Goal: Task Accomplishment & Management: Manage account settings

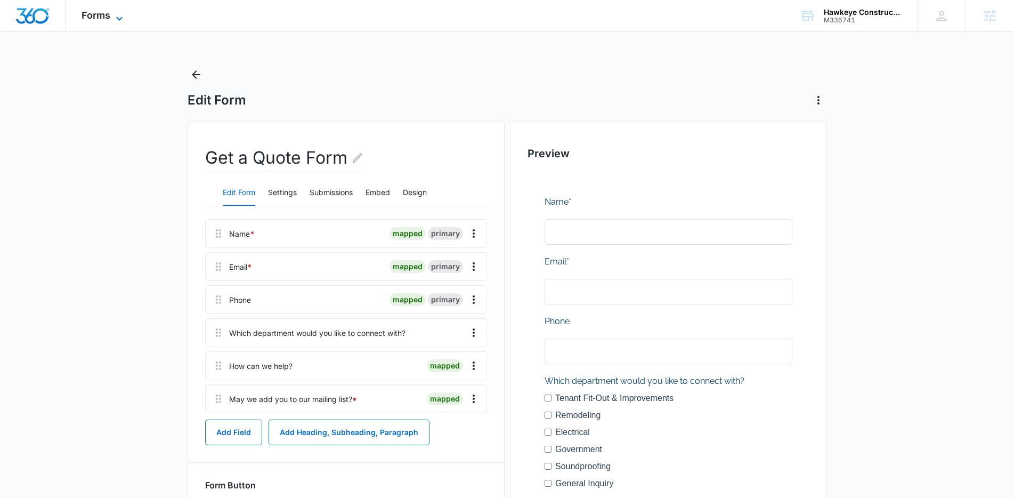
click at [90, 17] on span "Forms" at bounding box center [96, 15] width 29 height 11
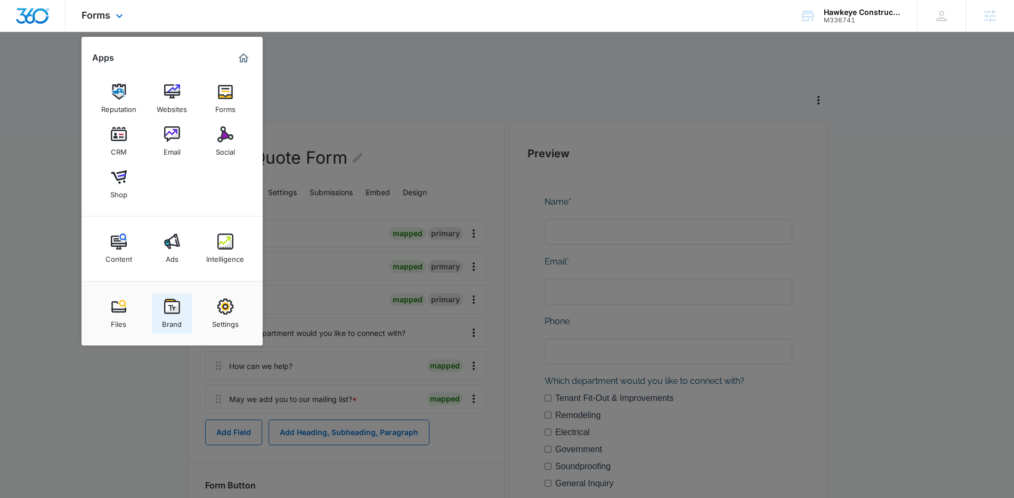
click at [172, 306] on img at bounding box center [172, 307] width 16 height 16
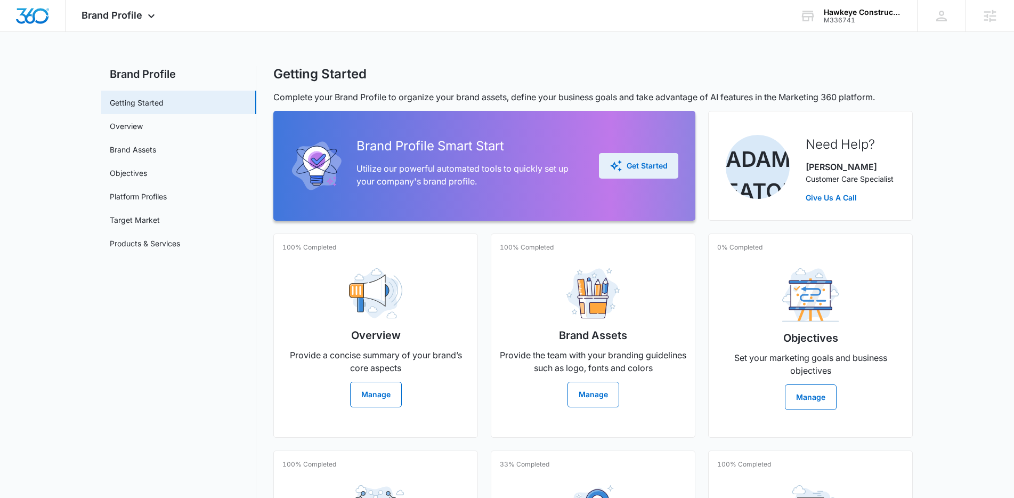
click at [645, 165] on div "Get Started" at bounding box center [639, 165] width 58 height 13
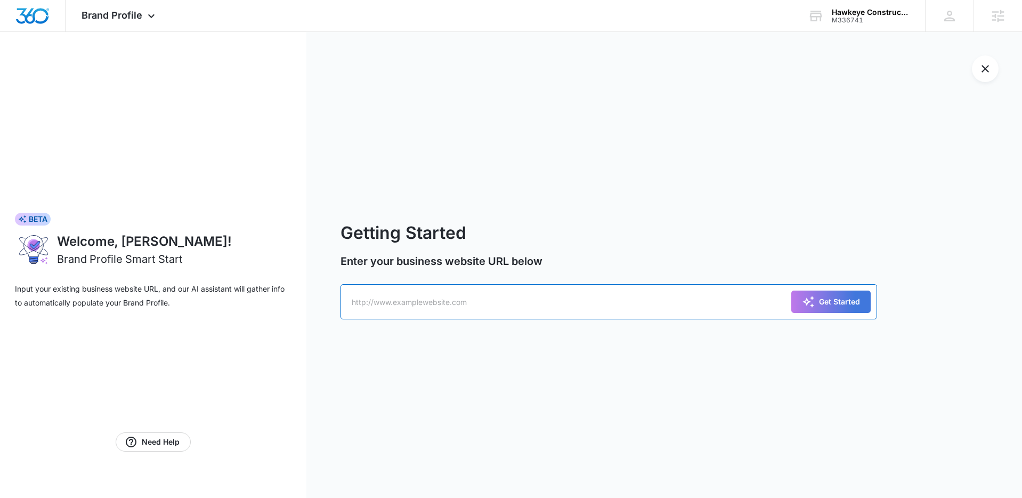
click at [499, 291] on input "text" at bounding box center [609, 301] width 537 height 35
paste input "https://m336741hawkeyeconstructionllc.mywebsites360.com/"
type input "https://m336741hawkeyeconstructionllc.mywebsites360.com/"
click at [844, 304] on div "Get Started" at bounding box center [831, 301] width 58 height 13
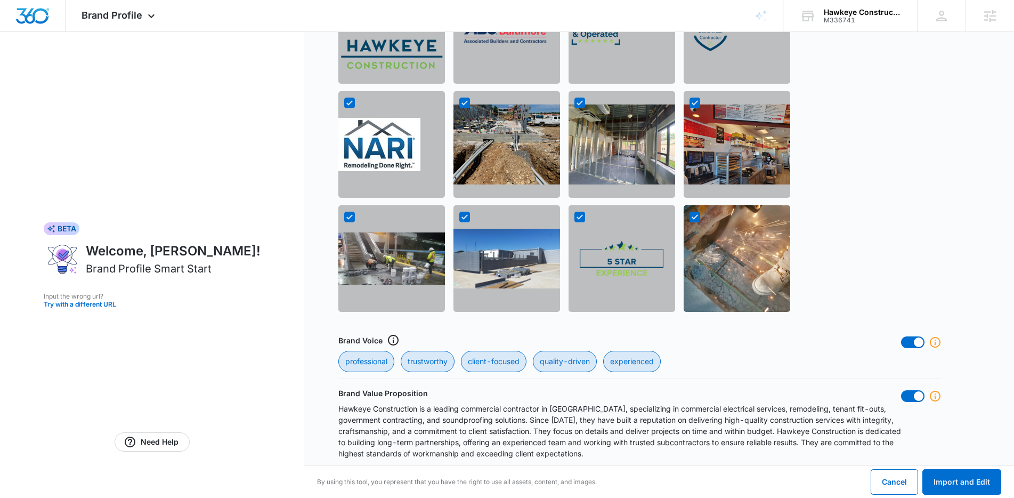
scroll to position [848, 0]
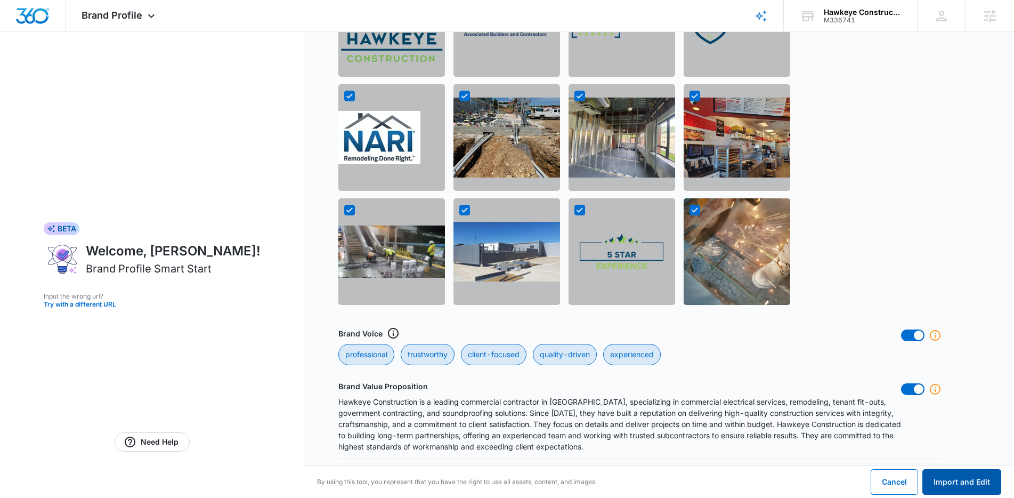
click at [959, 478] on button "Import and Edit" at bounding box center [962, 482] width 79 height 26
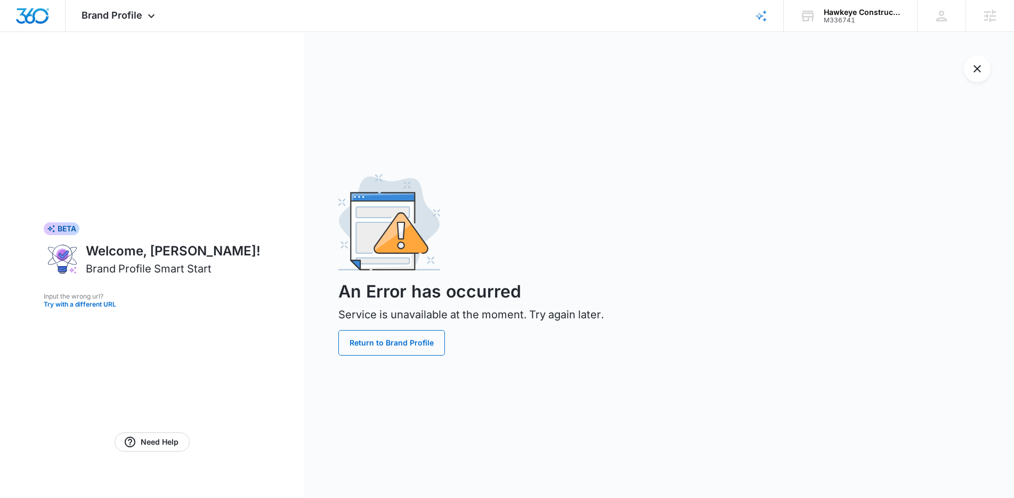
scroll to position [0, 0]
click at [385, 339] on button "Return to Brand Profile" at bounding box center [394, 343] width 107 height 26
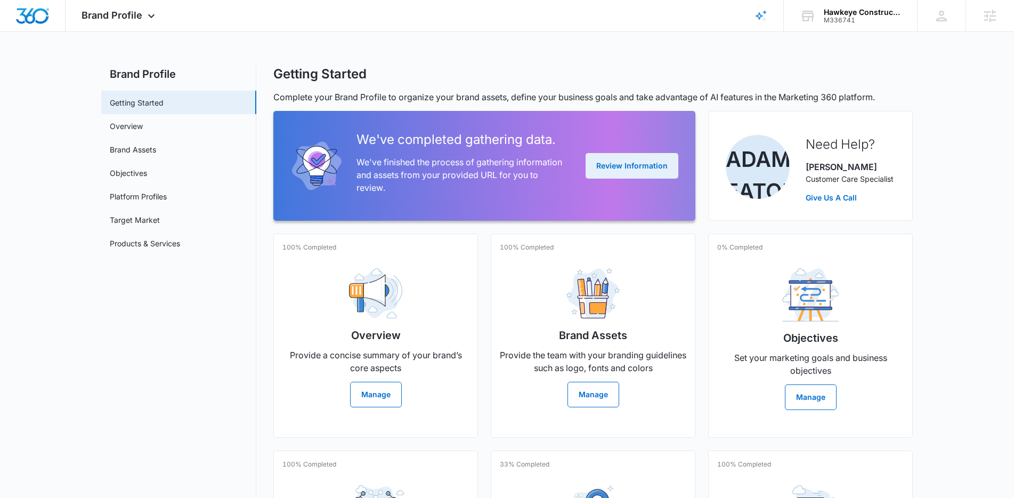
click at [620, 160] on button "Review Information" at bounding box center [632, 166] width 93 height 26
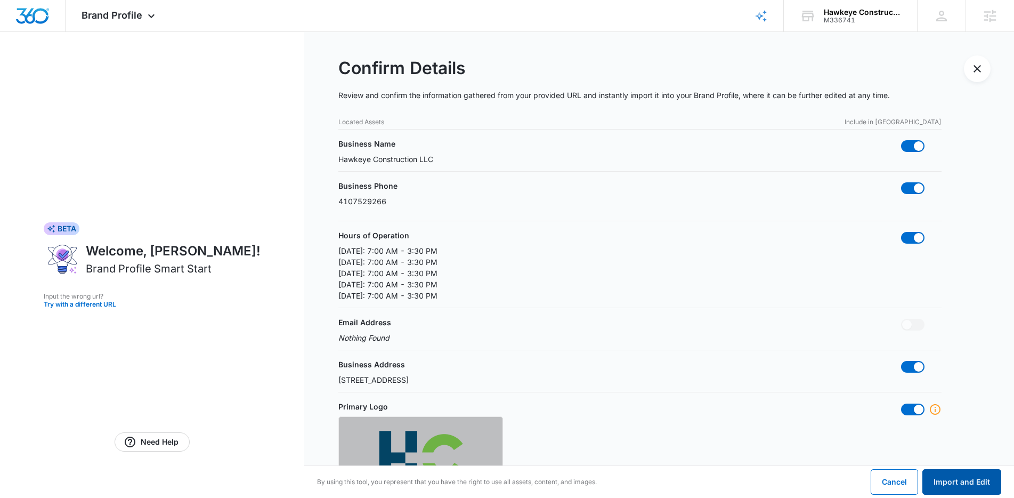
click at [967, 476] on button "Import and Edit" at bounding box center [962, 482] width 79 height 26
click at [946, 481] on button "Import and Edit" at bounding box center [962, 482] width 79 height 26
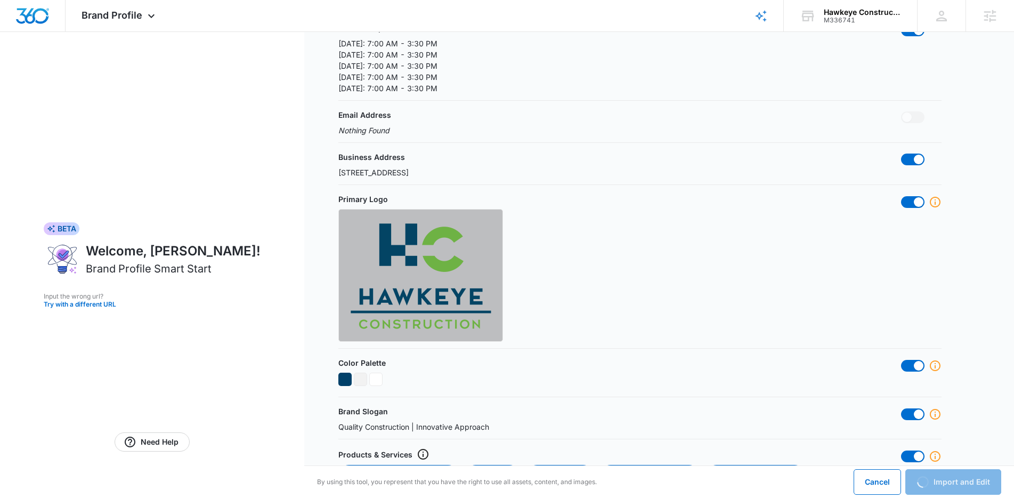
scroll to position [303, 0]
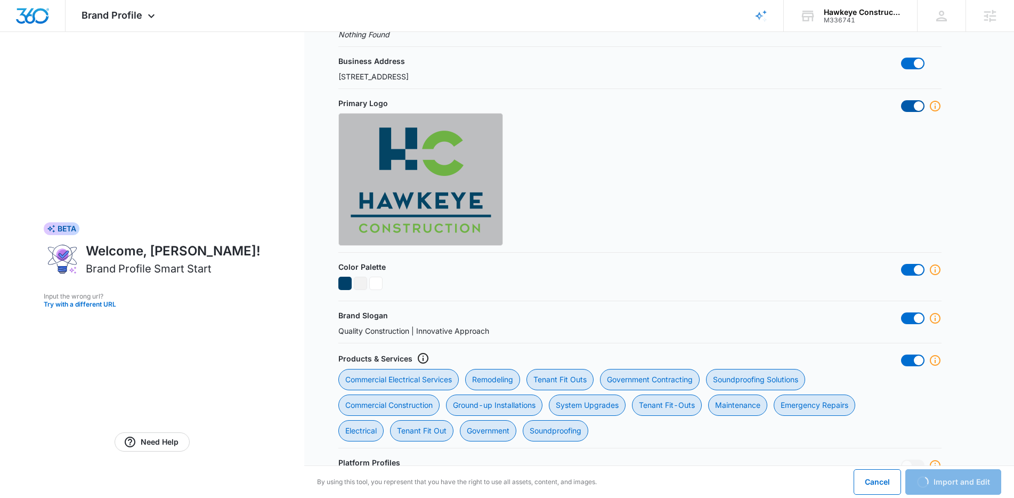
click at [915, 110] on span at bounding box center [912, 106] width 23 height 12
click at [901, 100] on input "checkbox" at bounding box center [901, 100] width 1 height 1
checkbox input "false"
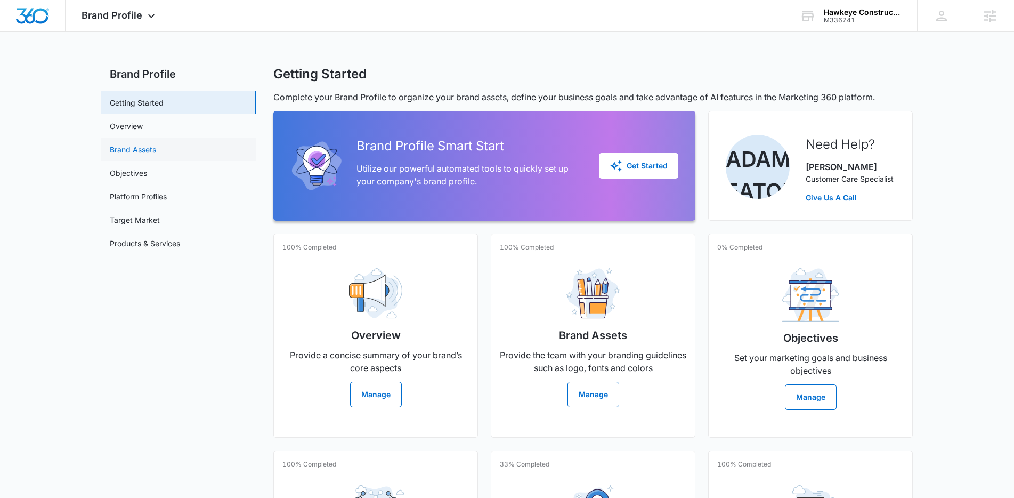
click at [156, 147] on link "Brand Assets" at bounding box center [133, 149] width 46 height 11
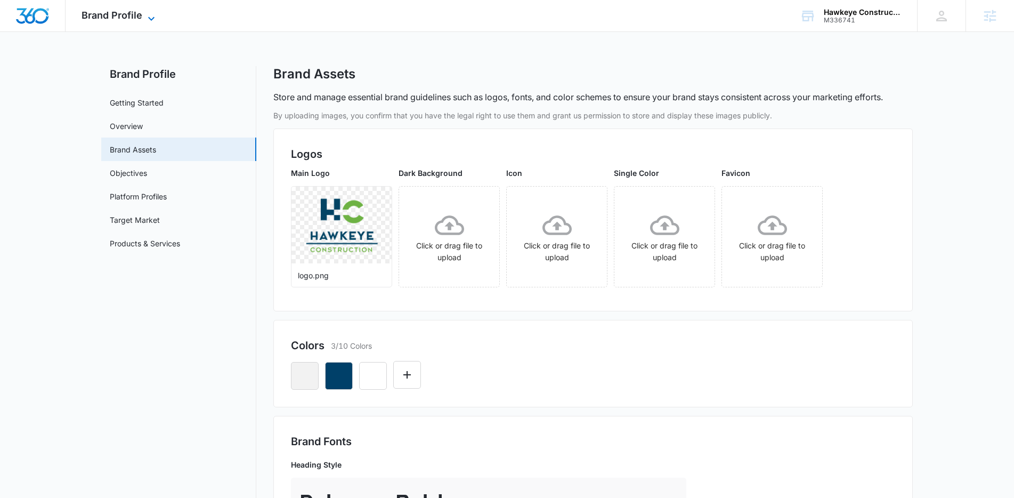
click at [93, 8] on div "Brand Profile Apps Reputation Websites Forms CRM Email Social Shop Content Ads …" at bounding box center [120, 15] width 108 height 31
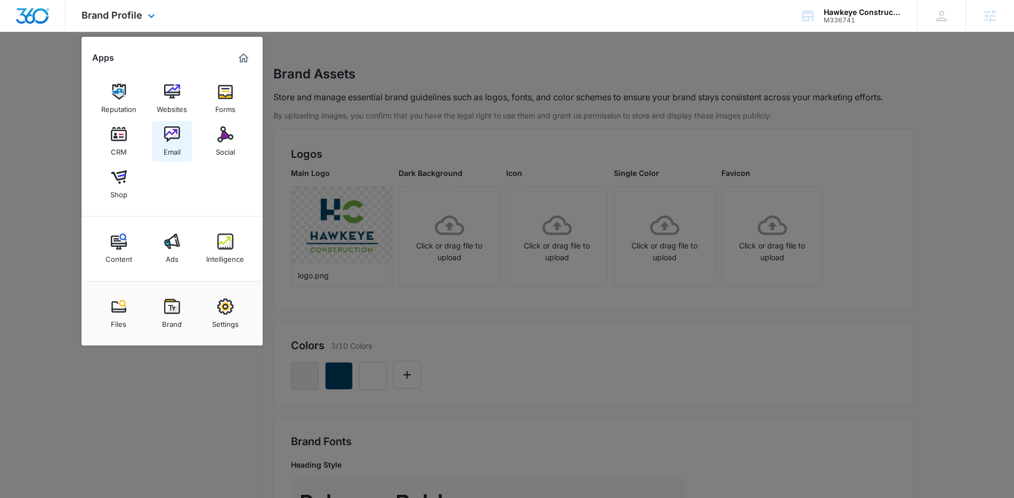
click at [170, 142] on div "Email" at bounding box center [172, 149] width 17 height 14
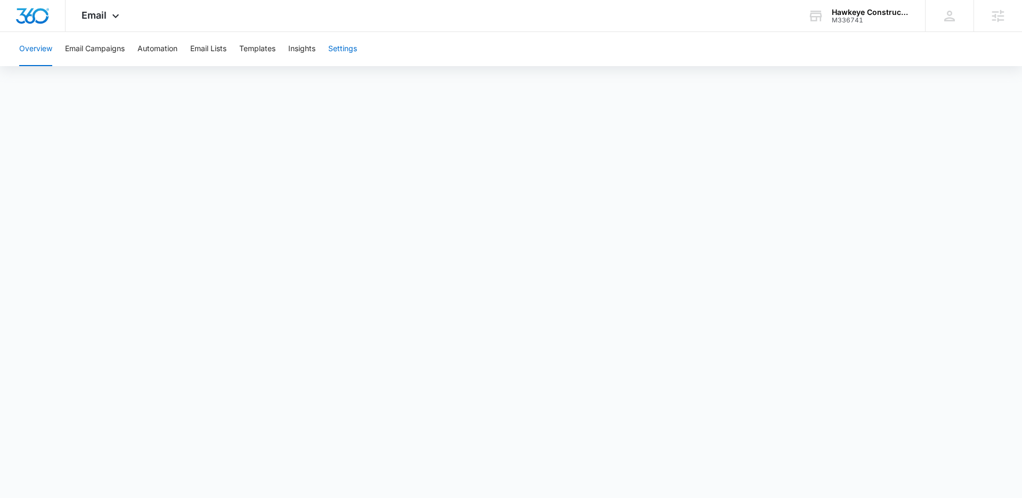
click at [351, 49] on button "Settings" at bounding box center [342, 49] width 29 height 34
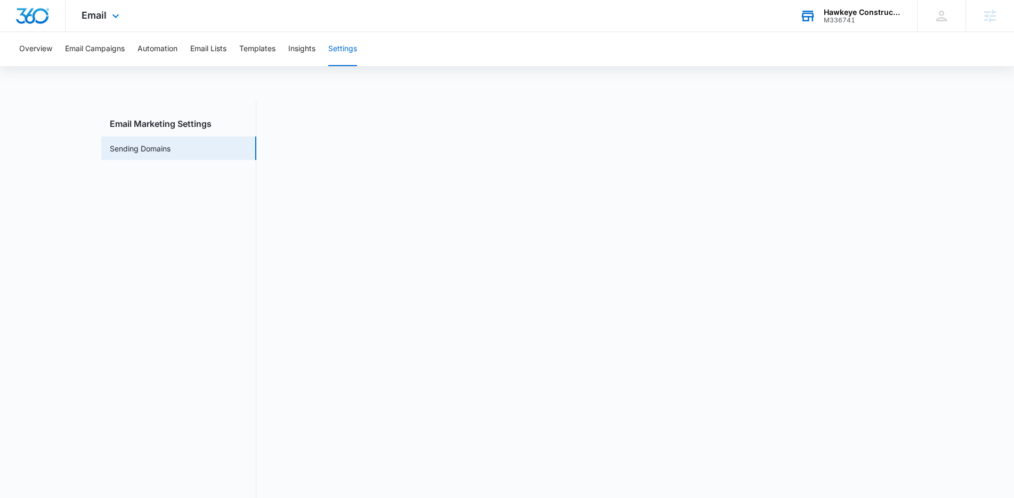
click at [838, 13] on div "Hawkeye Construction LLC" at bounding box center [863, 12] width 78 height 9
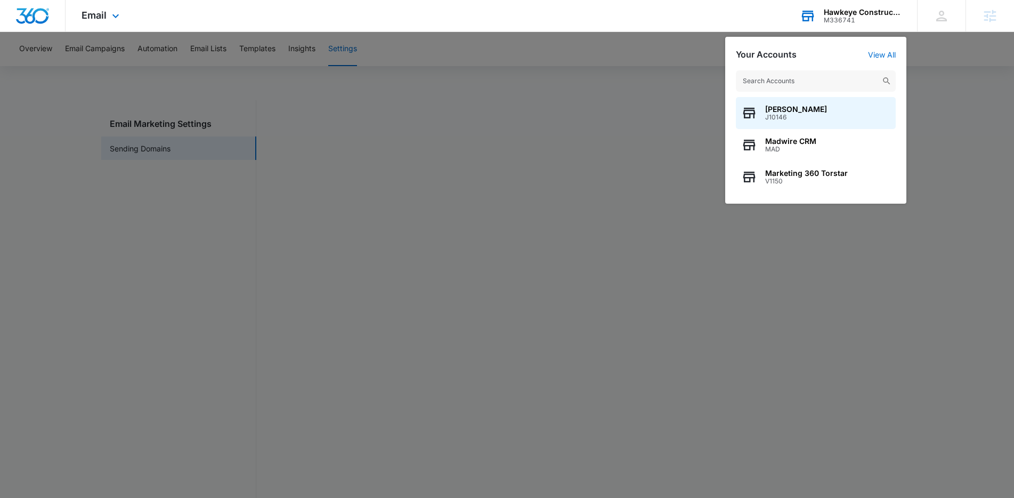
click at [797, 79] on input "text" at bounding box center [816, 80] width 160 height 21
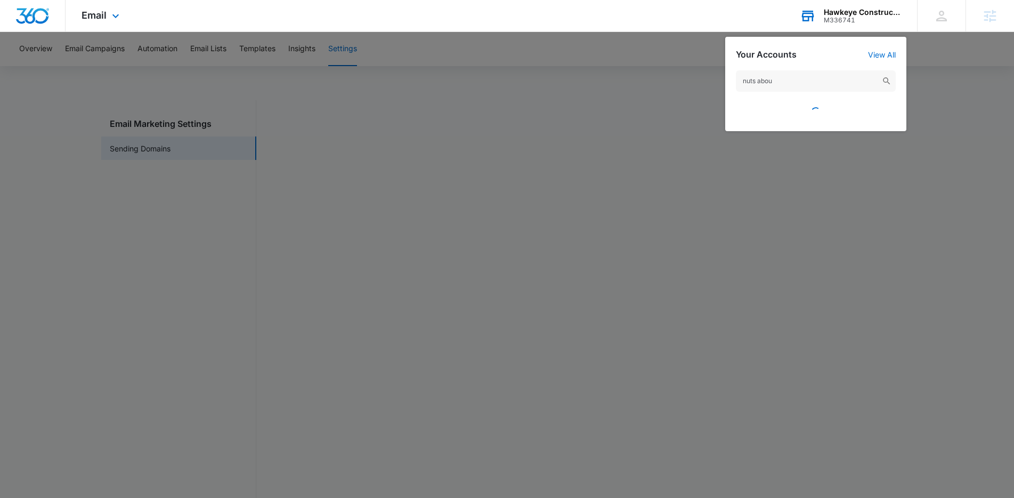
type input "nuts about"
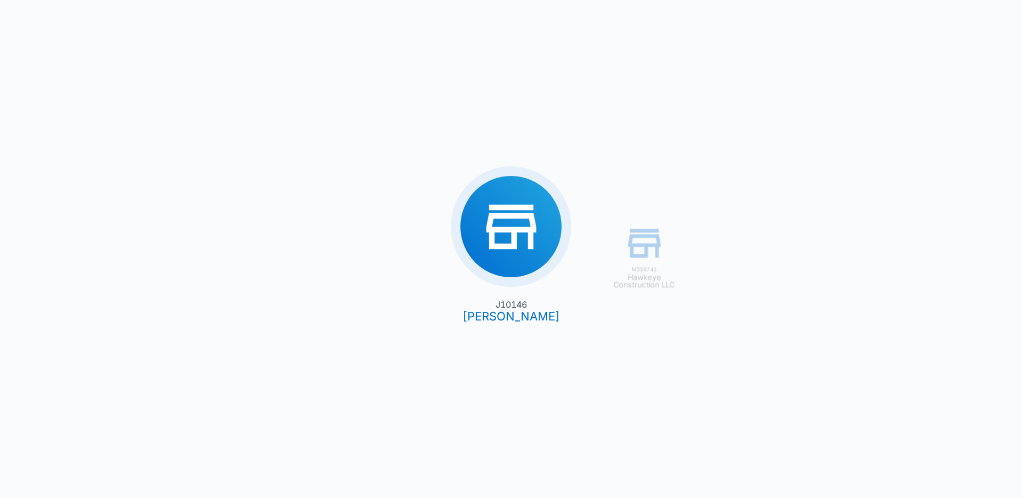
click at [698, 133] on div "M336741 Hawkeye Construction LLC J10146 Courtney Coy" at bounding box center [511, 249] width 1022 height 498
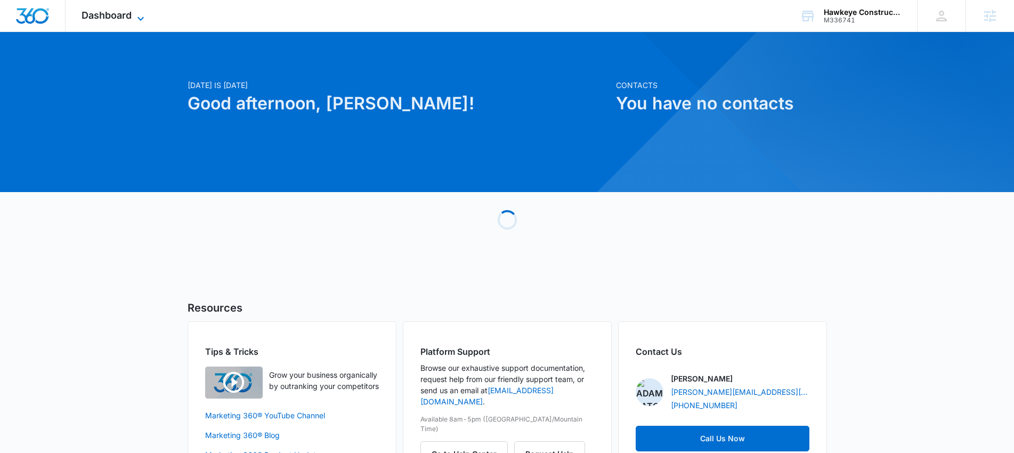
click at [128, 10] on span "Dashboard" at bounding box center [107, 15] width 50 height 11
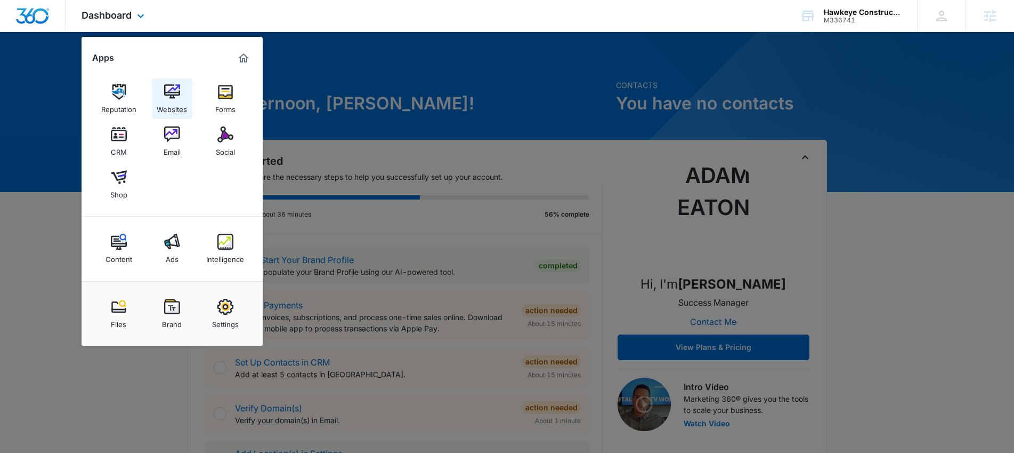
click at [165, 91] on img at bounding box center [172, 92] width 16 height 16
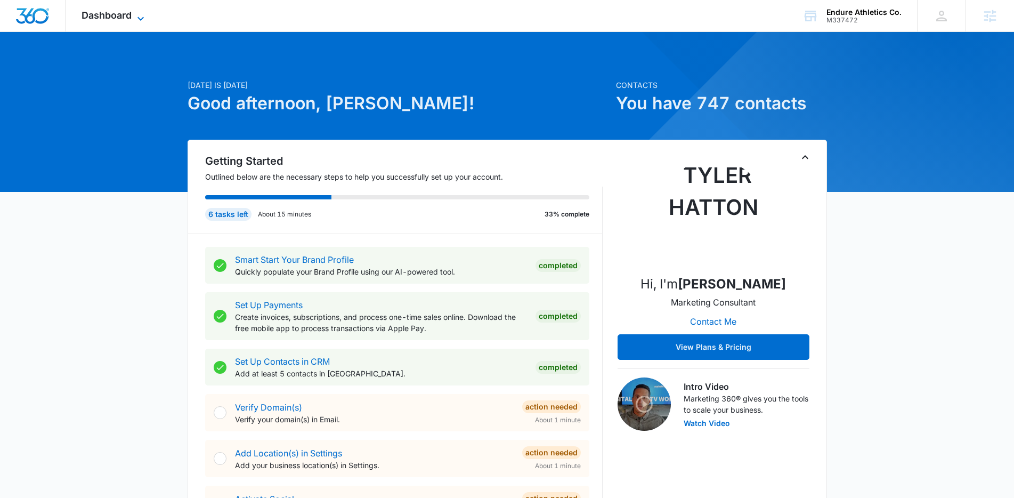
click at [124, 13] on span "Dashboard" at bounding box center [107, 15] width 50 height 11
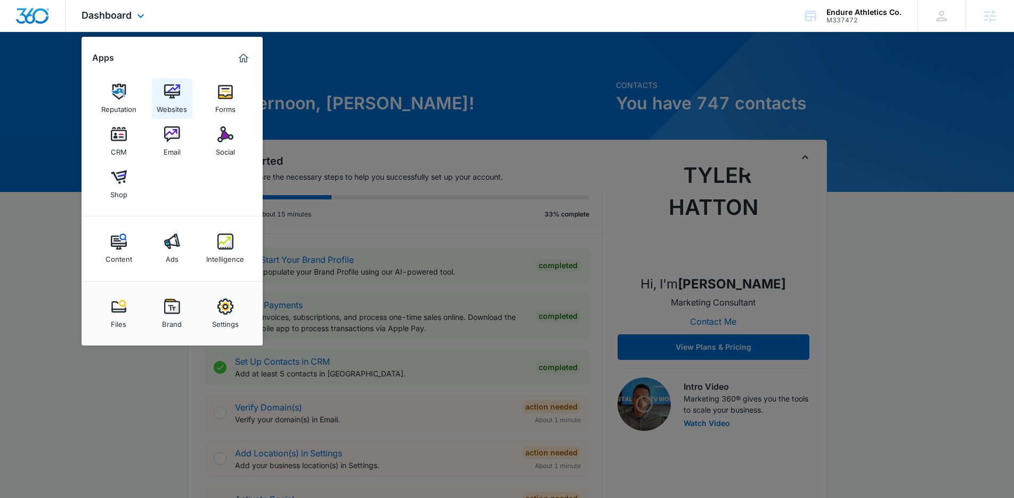
click at [174, 91] on img at bounding box center [172, 92] width 16 height 16
